Goal: Check status: Check status

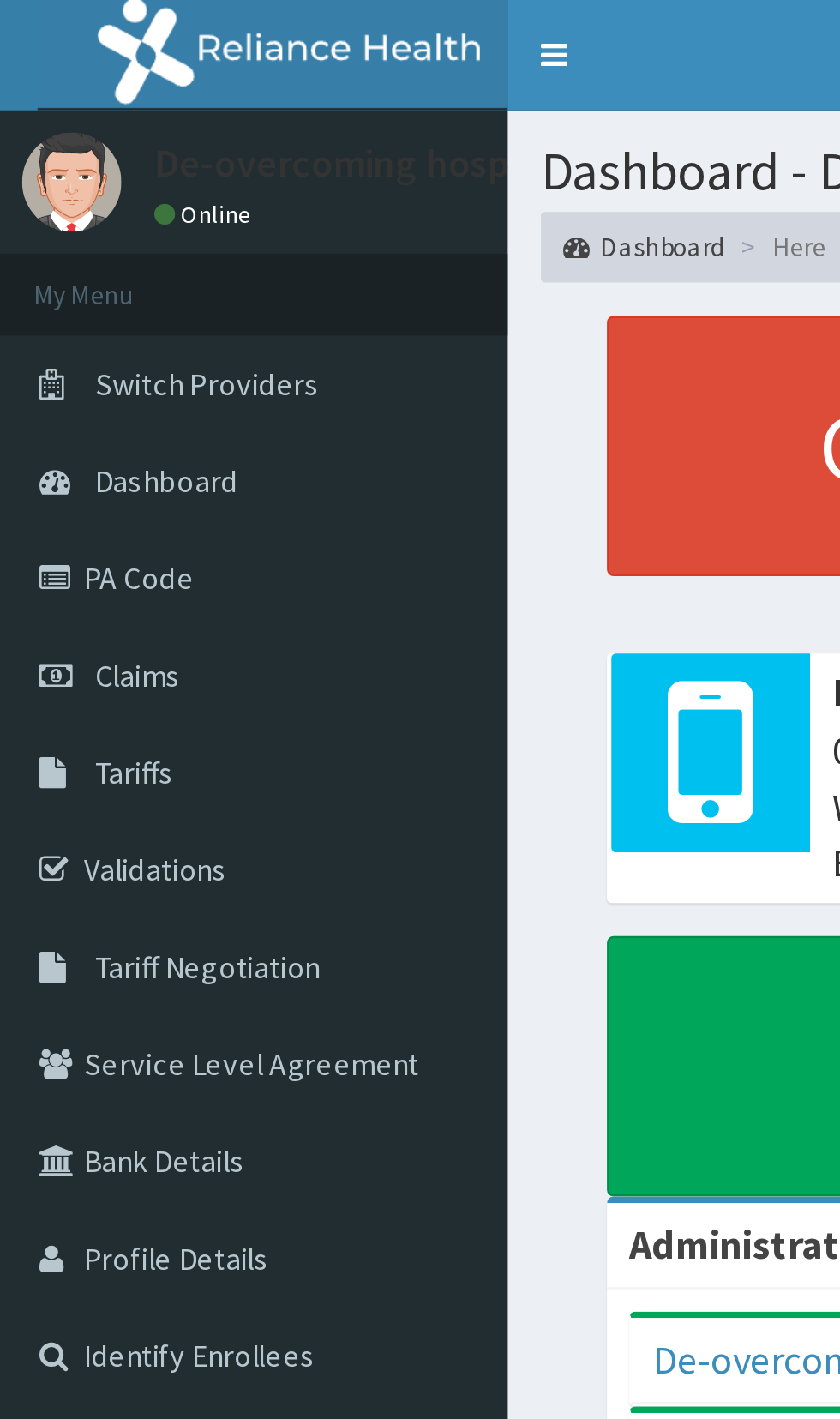
click at [85, 277] on link "Claims" at bounding box center [99, 263] width 198 height 38
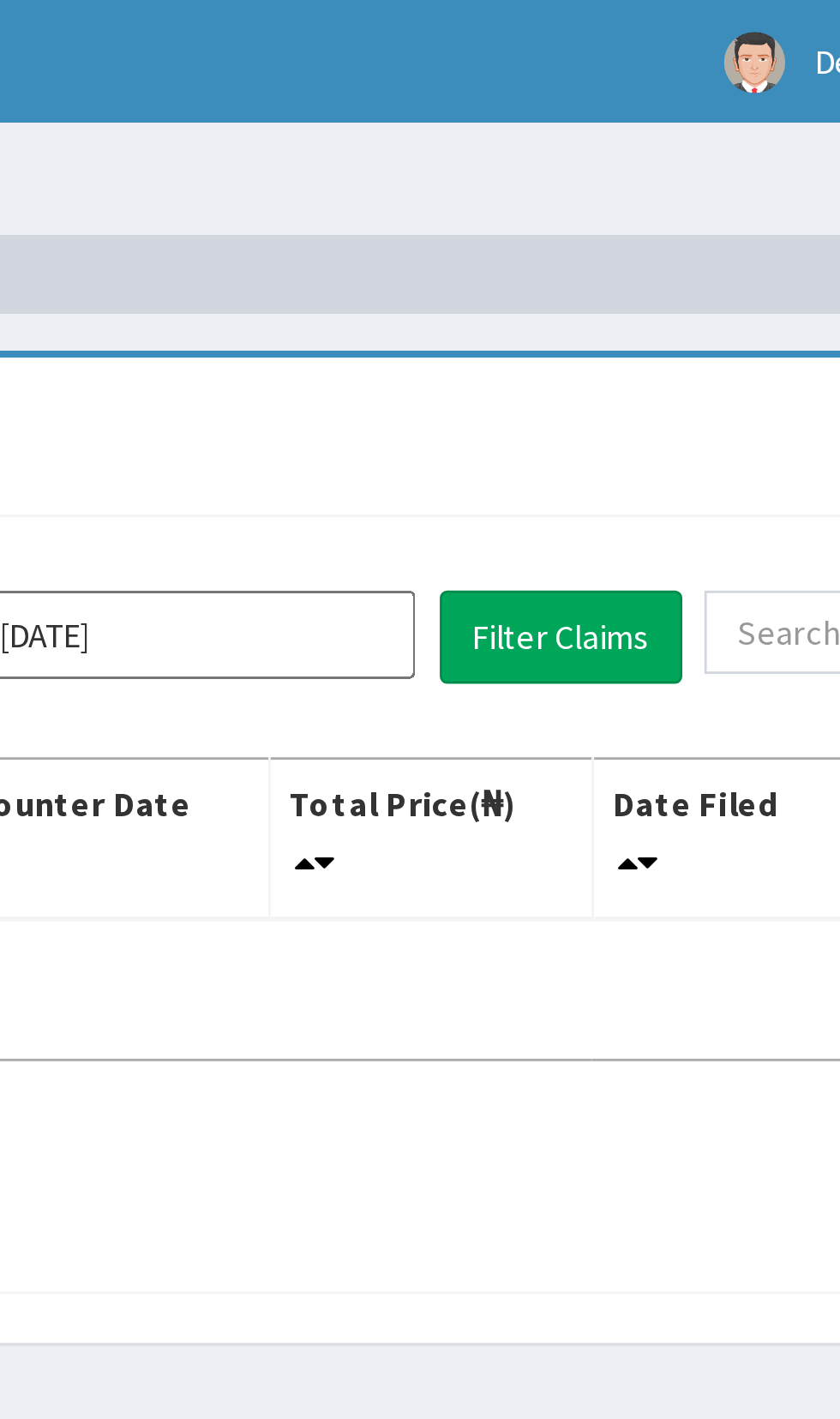
click at [489, 227] on input "[DATE]" at bounding box center [467, 222] width 154 height 31
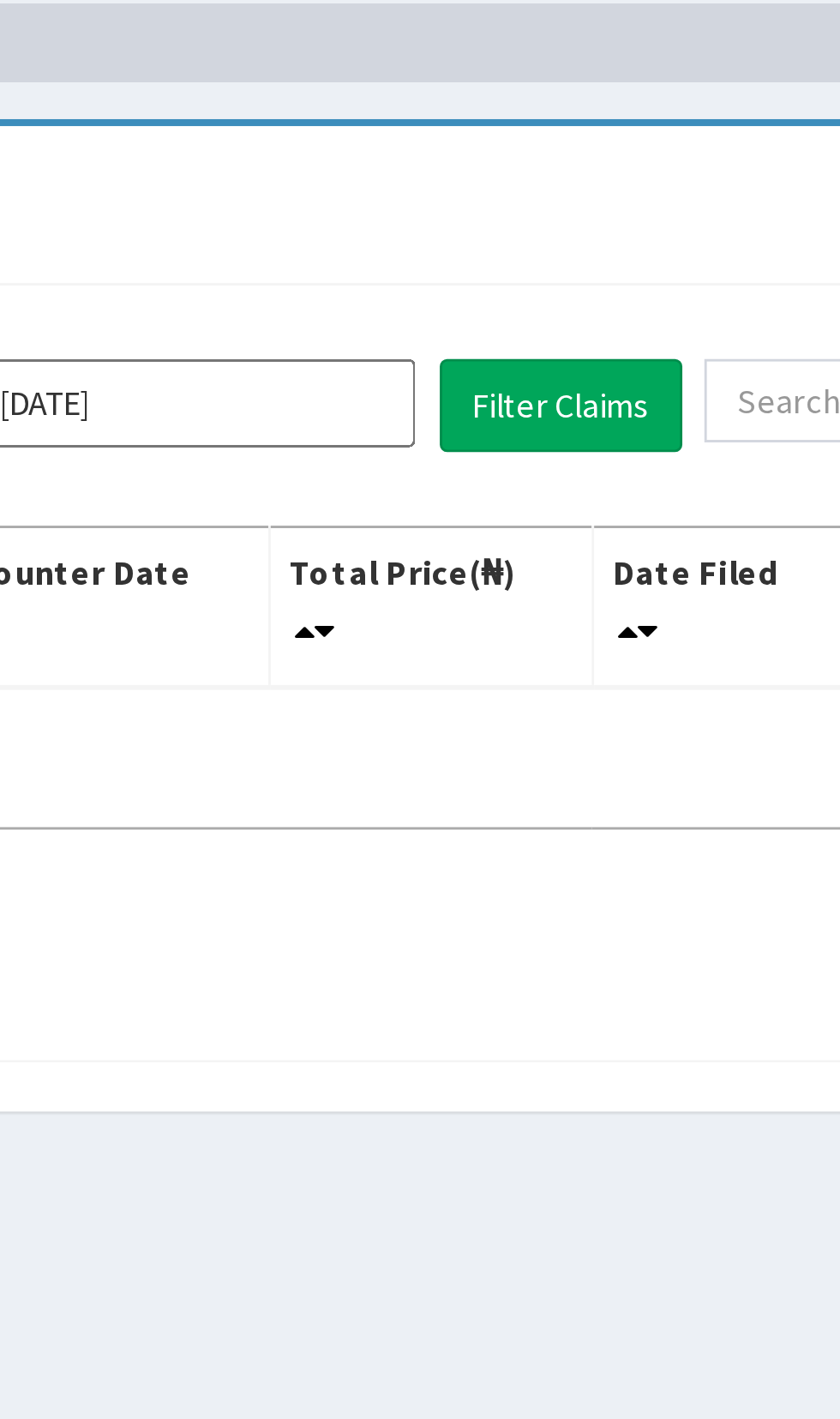
click at [506, 229] on input "[DATE]" at bounding box center [467, 222] width 154 height 31
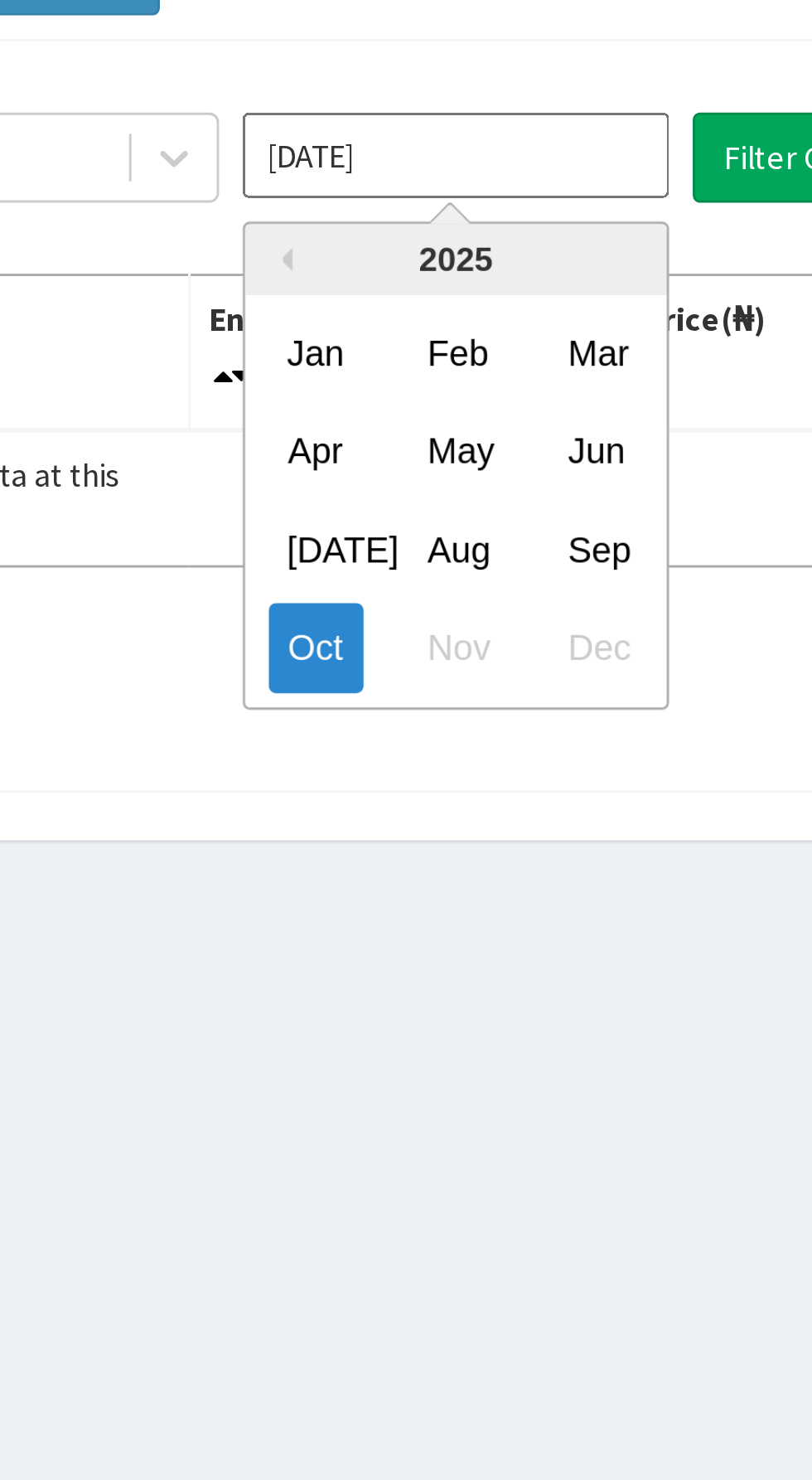
click at [503, 357] on div "Sep" at bounding box center [500, 351] width 33 height 31
type input "[DATE]"
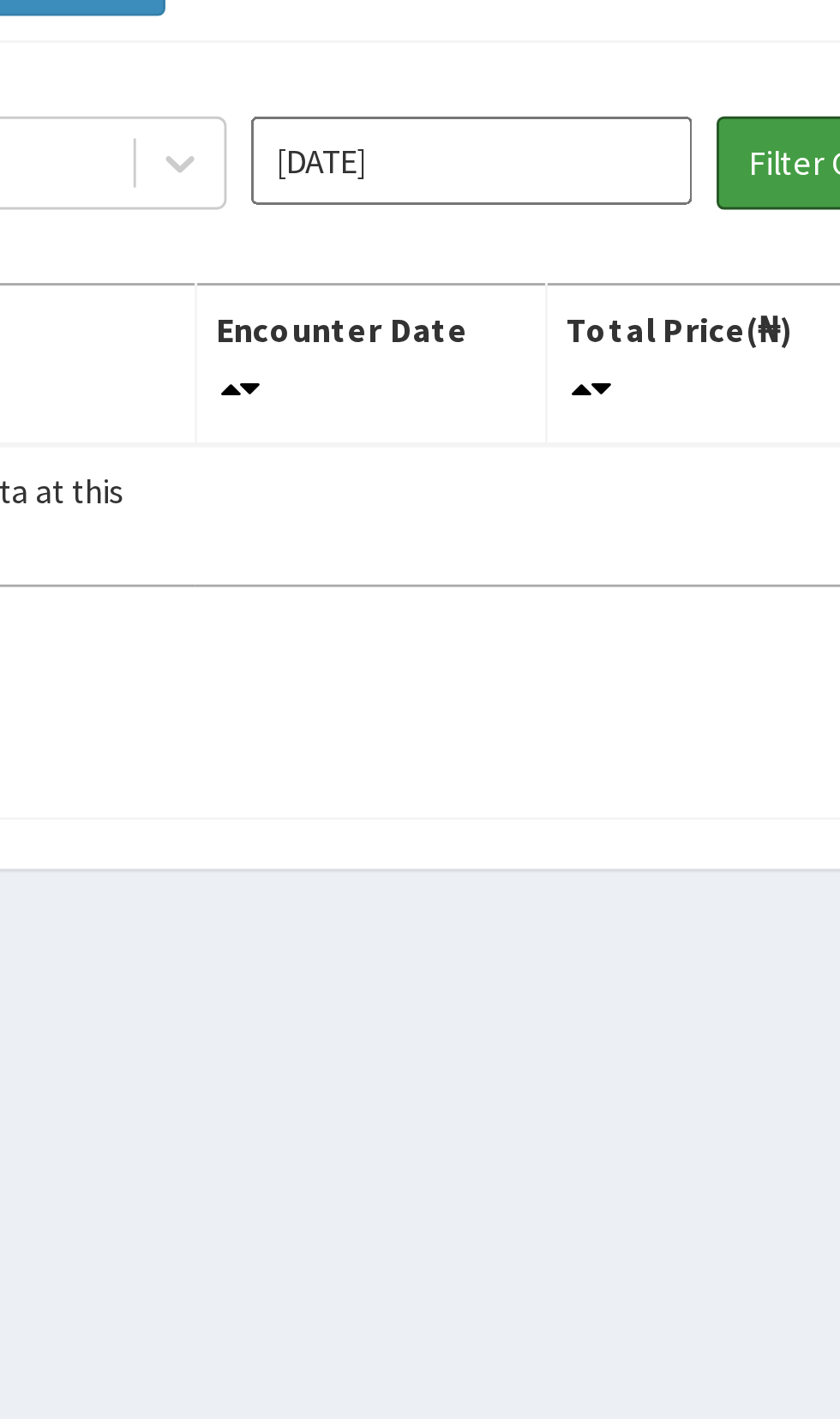
click at [579, 218] on button "Filter Claims" at bounding box center [595, 223] width 85 height 33
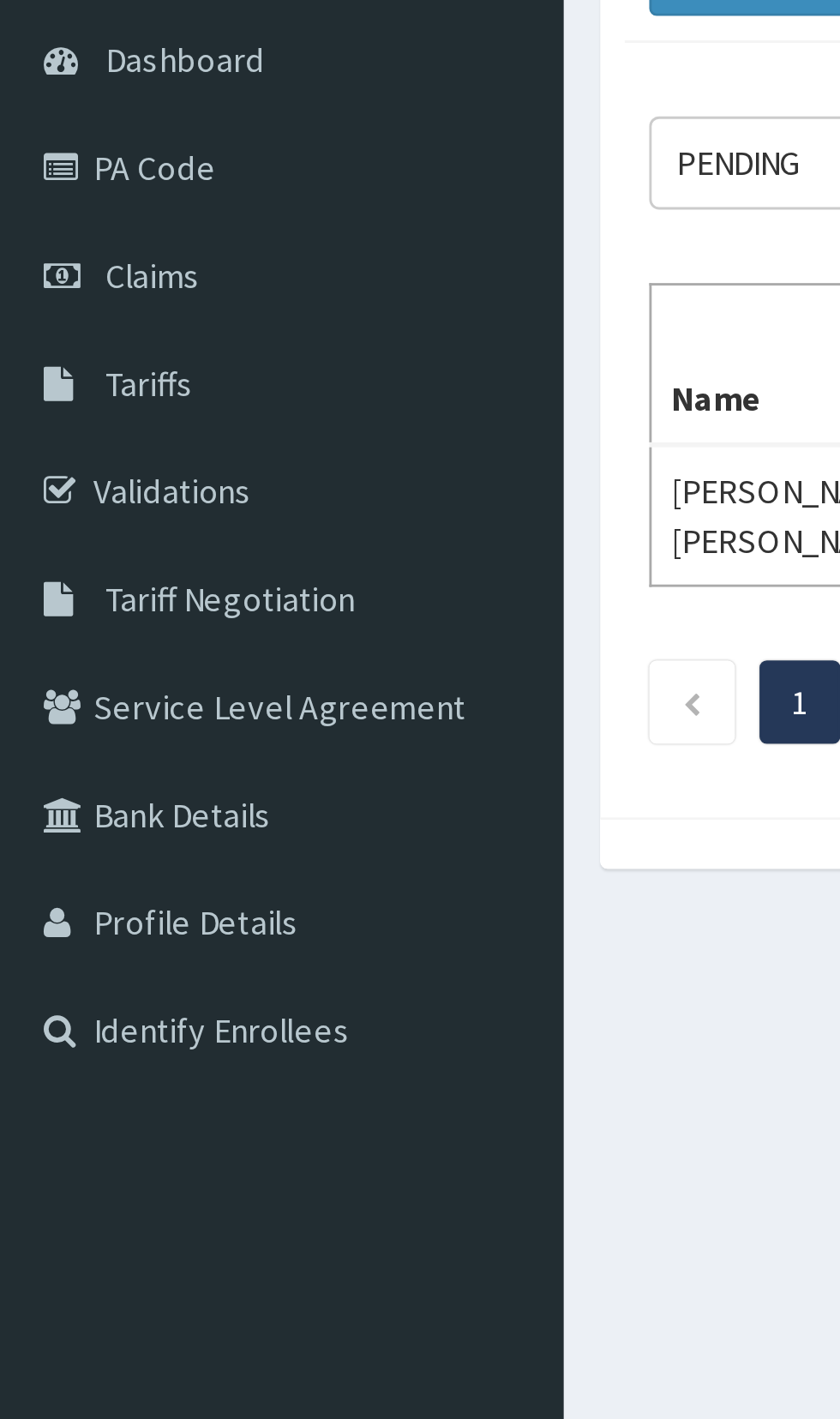
click at [113, 378] on span "Tariff Negotiation" at bounding box center [81, 375] width 87 height 15
